Goal: Check status: Check status

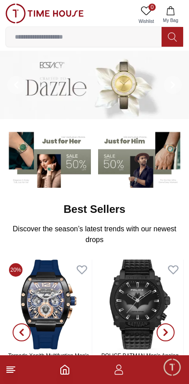
click at [65, 372] on icon "Home" at bounding box center [64, 369] width 11 height 11
click at [120, 374] on icon "button" at bounding box center [118, 369] width 11 height 11
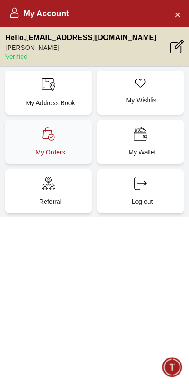
click at [48, 142] on div "My Orders" at bounding box center [48, 142] width 86 height 44
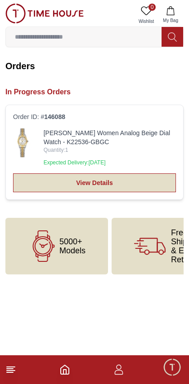
click at [56, 180] on link "View Details" at bounding box center [94, 182] width 163 height 19
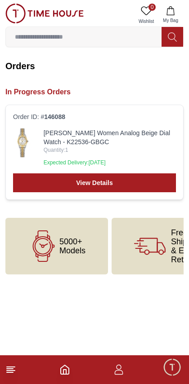
click at [18, 143] on img at bounding box center [23, 142] width 20 height 29
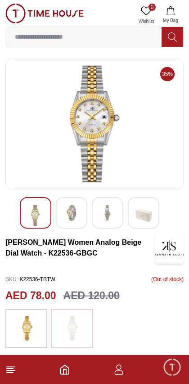
click at [66, 212] on img at bounding box center [71, 213] width 16 height 16
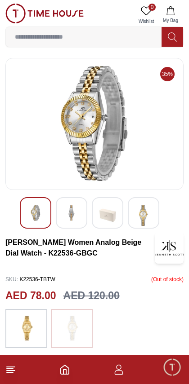
click at [94, 216] on div at bounding box center [107, 212] width 31 height 31
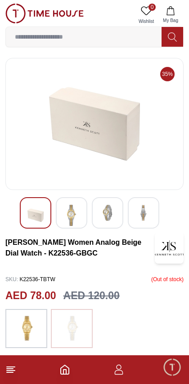
click at [28, 211] on img at bounding box center [35, 215] width 16 height 21
click at [142, 216] on img at bounding box center [143, 213] width 16 height 16
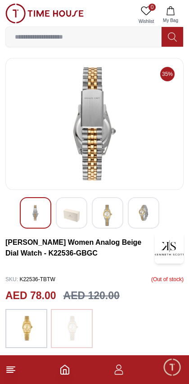
click at [71, 212] on img at bounding box center [71, 215] width 16 height 21
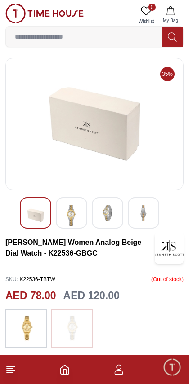
click at [69, 218] on img at bounding box center [71, 215] width 16 height 21
